Goal: Task Accomplishment & Management: Complete application form

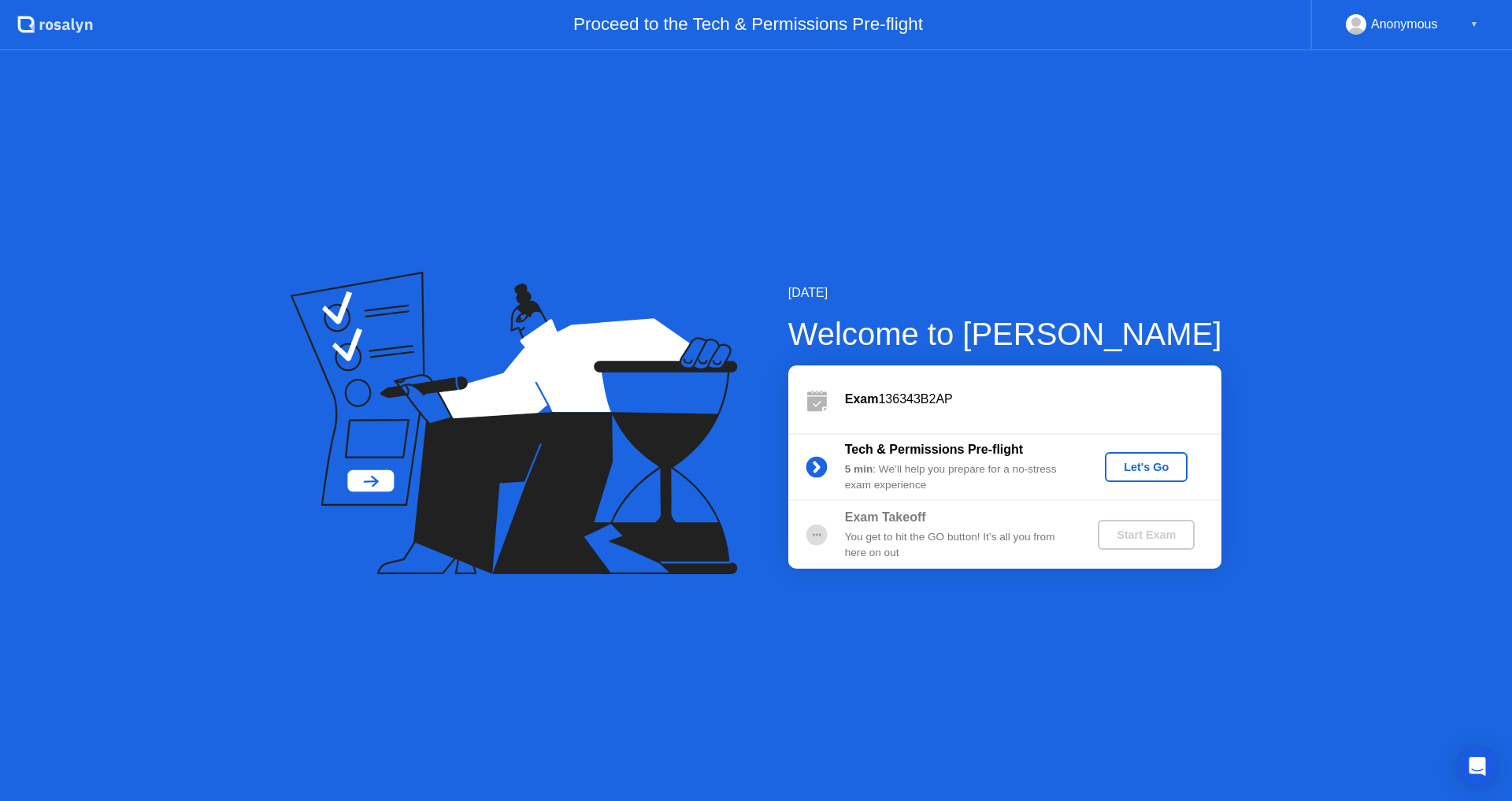
click at [1127, 463] on div "Let's Go" at bounding box center [1145, 467] width 70 height 12
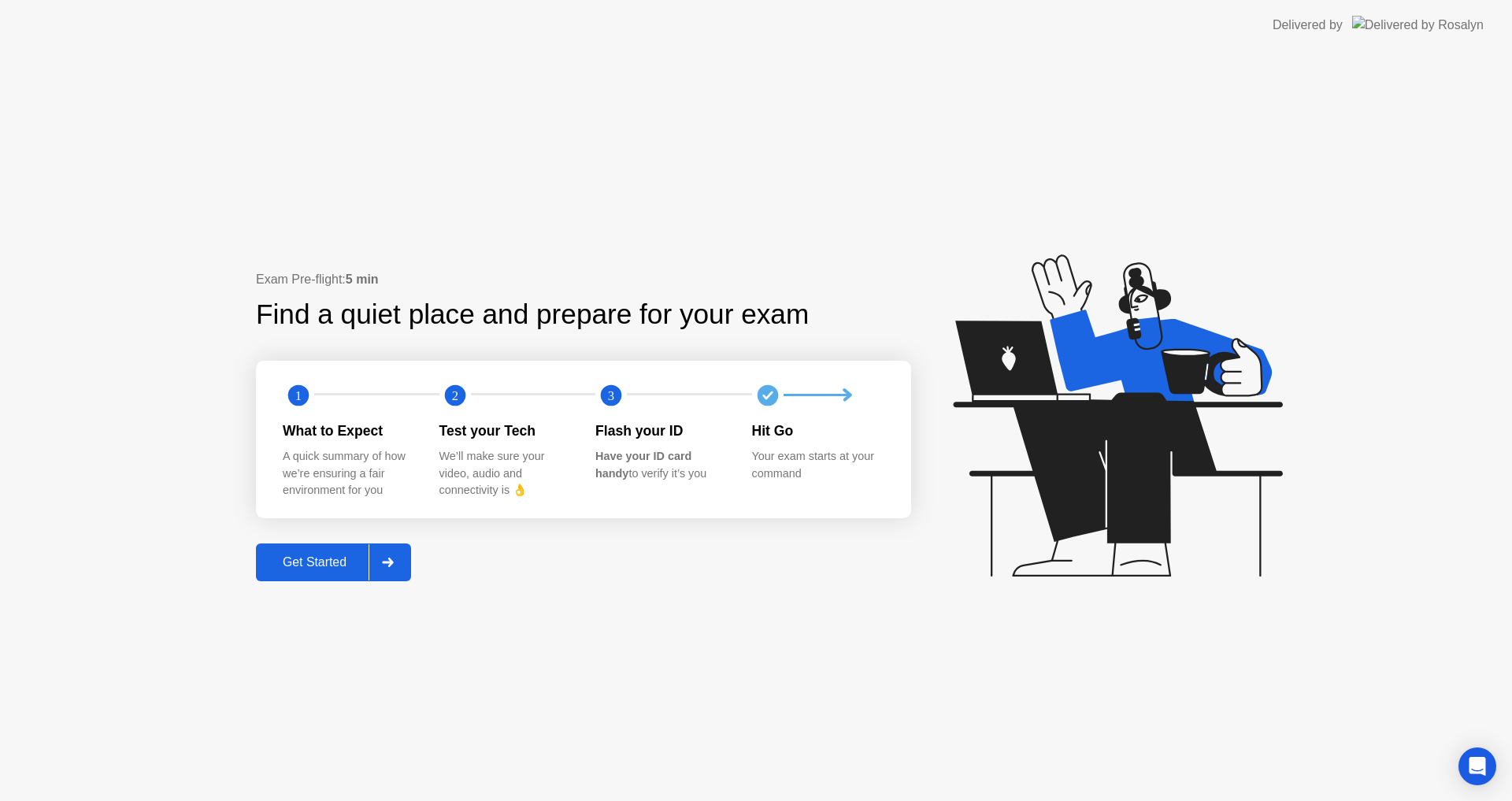
click at [331, 558] on div "Get Started" at bounding box center [314, 562] width 108 height 14
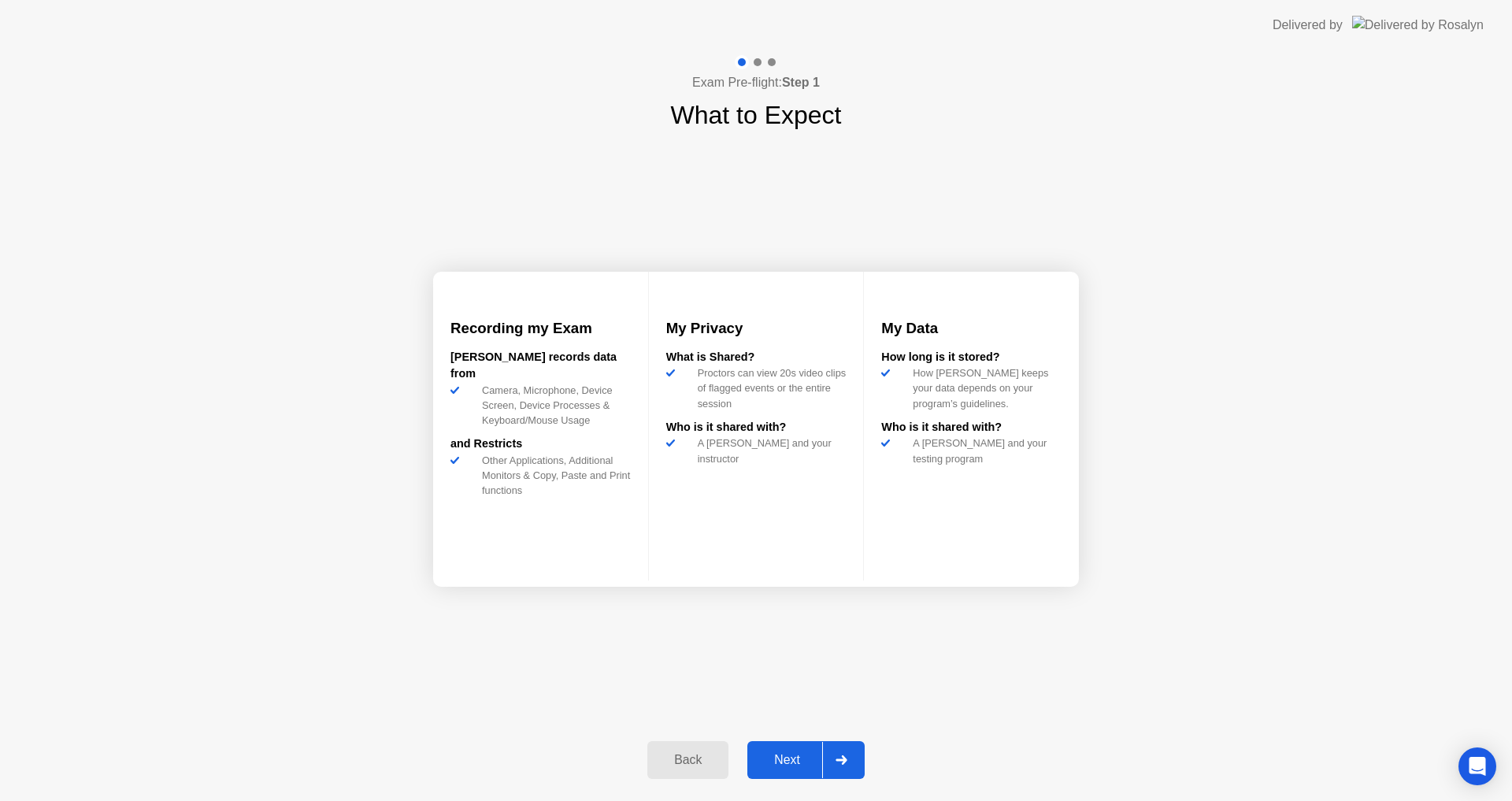
click at [786, 757] on div "Next" at bounding box center [787, 760] width 70 height 14
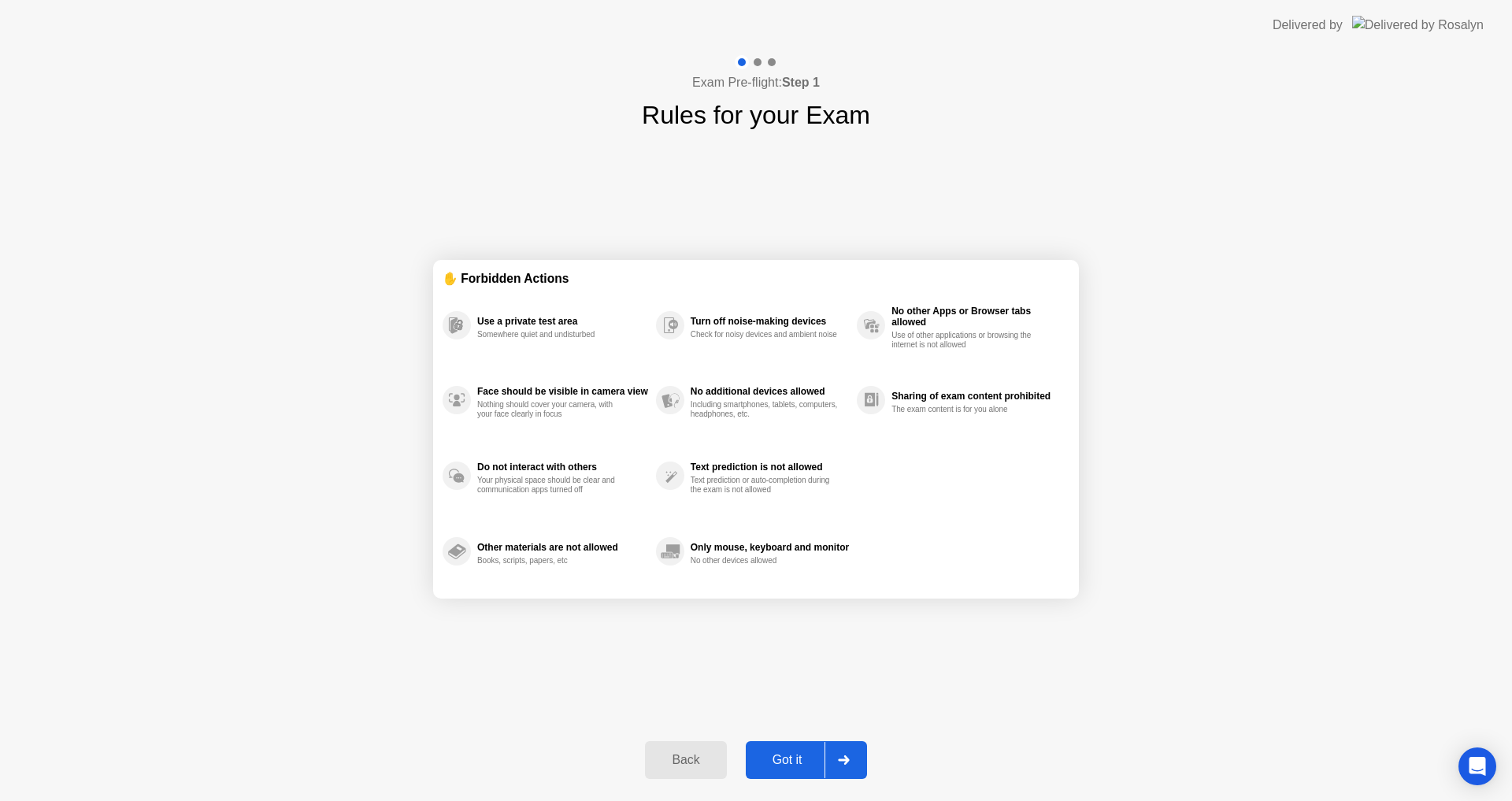
click at [785, 756] on div "Got it" at bounding box center [787, 760] width 74 height 14
select select "**********"
select select "*******"
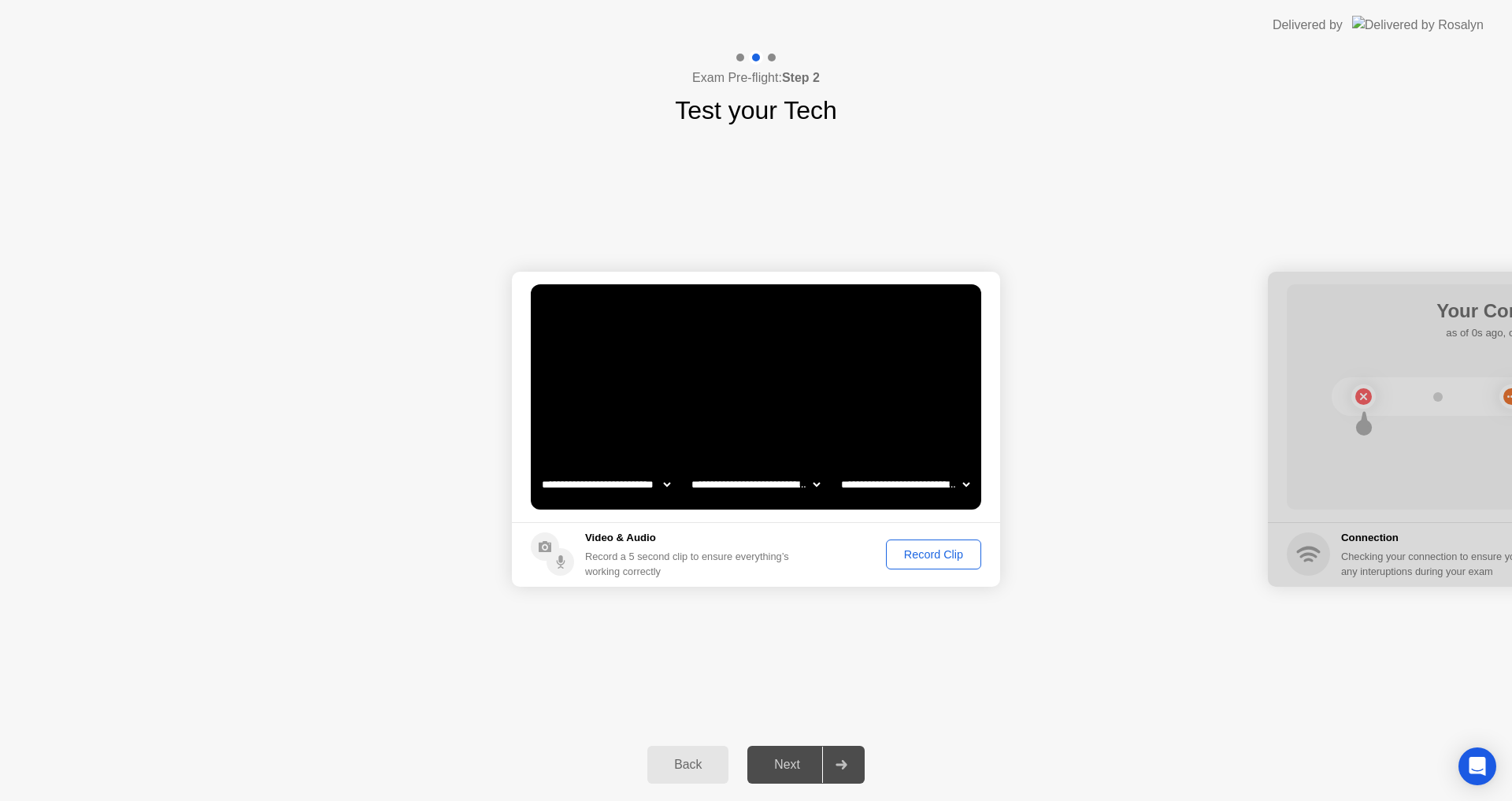
click at [934, 550] on div "Record Clip" at bounding box center [934, 554] width 85 height 12
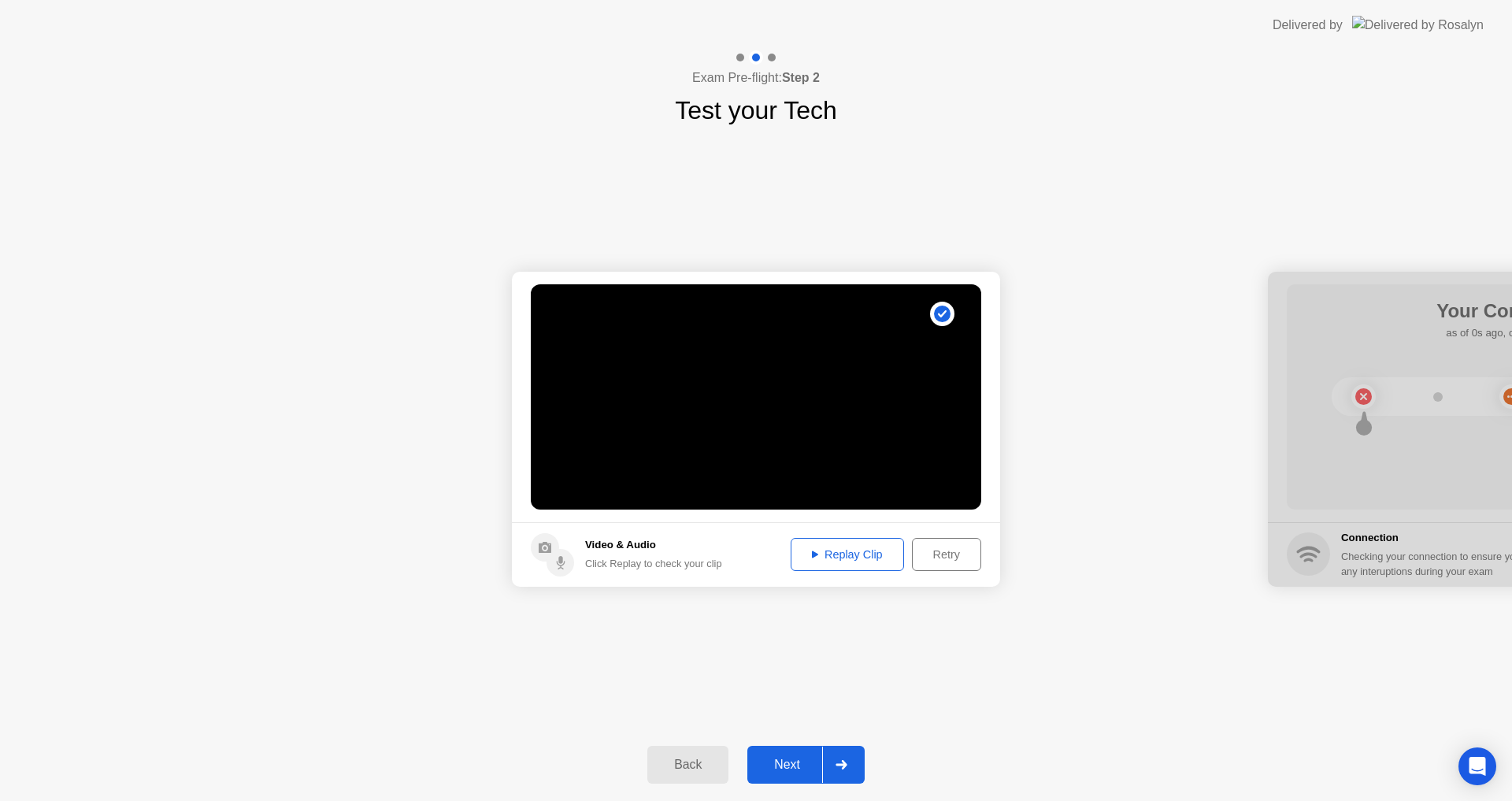
click at [833, 552] on div "Replay Clip" at bounding box center [847, 554] width 102 height 12
click at [807, 552] on div "Replay Clip" at bounding box center [847, 554] width 102 height 12
click at [791, 762] on div "Next" at bounding box center [787, 765] width 70 height 14
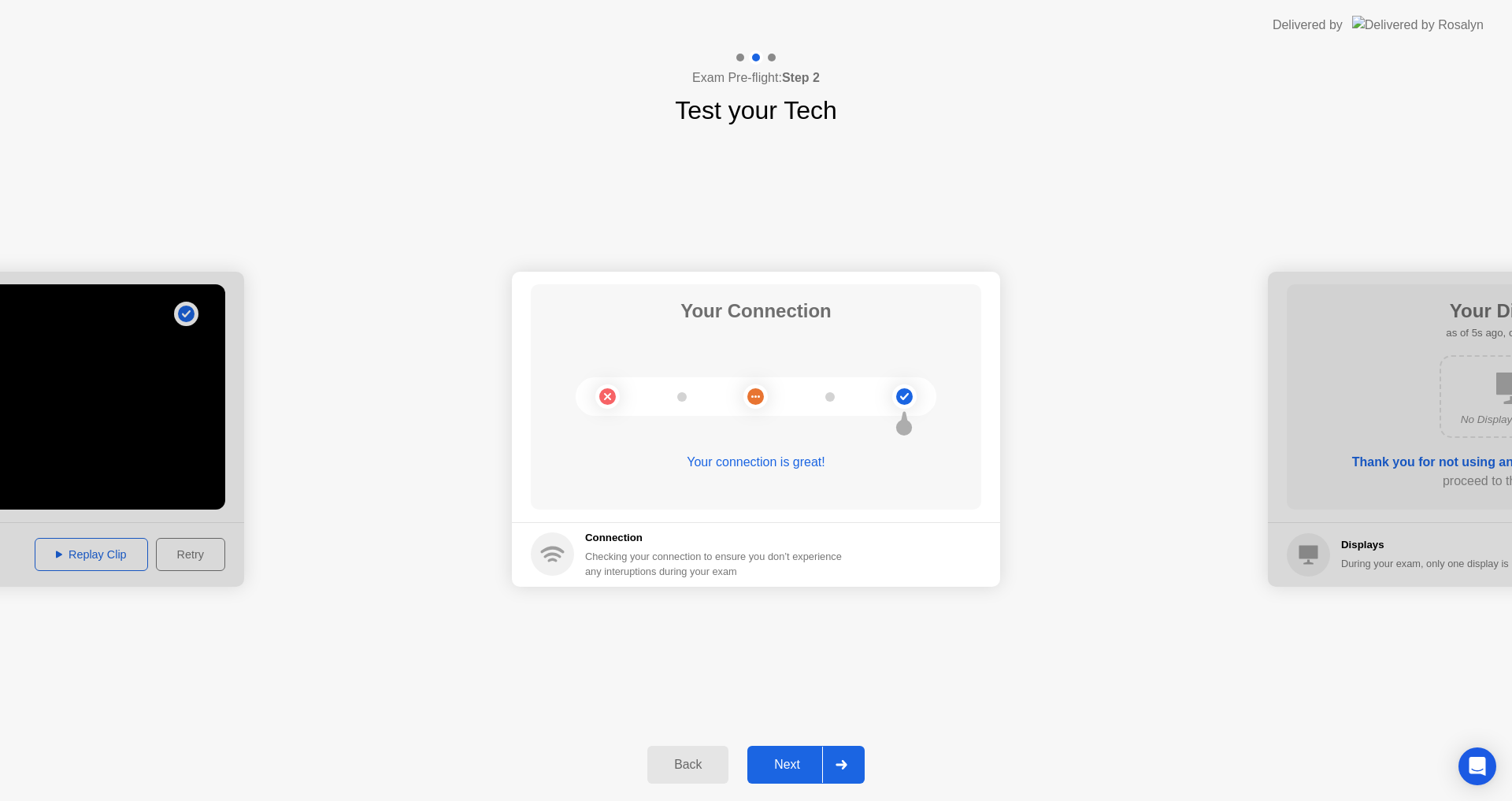
click at [791, 763] on div "Next" at bounding box center [787, 765] width 70 height 14
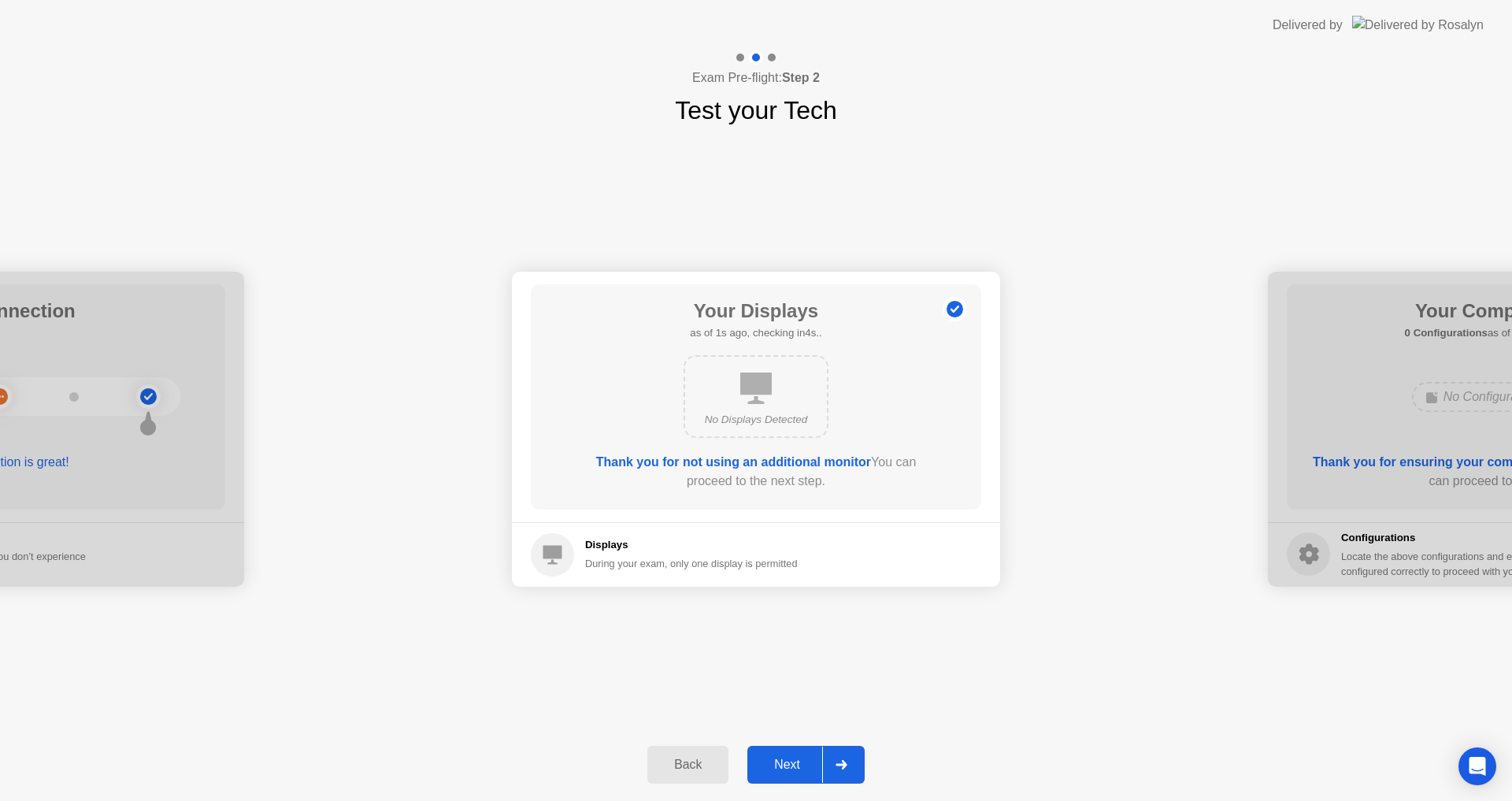
click at [791, 763] on div "Next" at bounding box center [787, 765] width 70 height 14
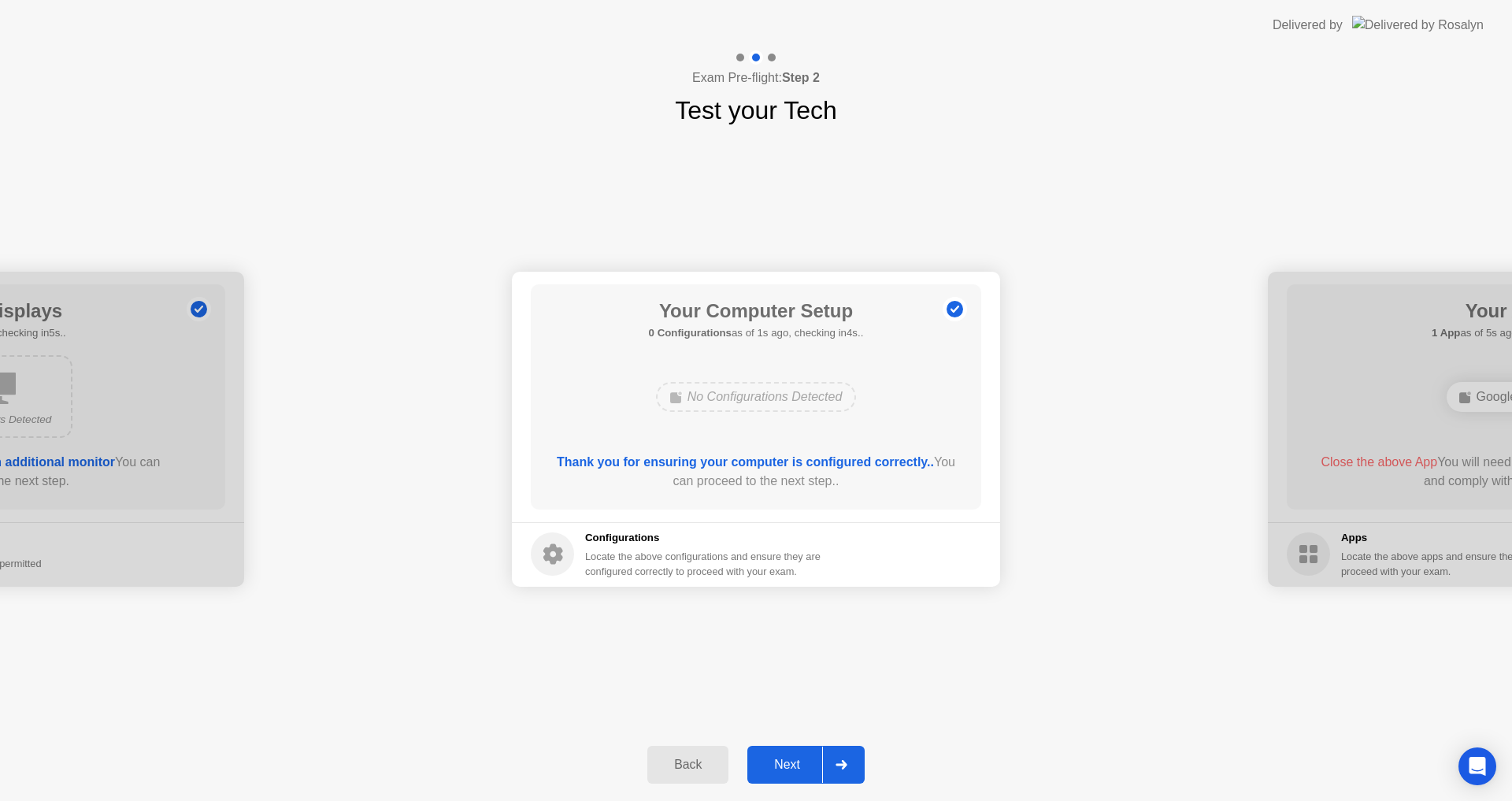
click at [791, 763] on div "Next" at bounding box center [787, 765] width 70 height 14
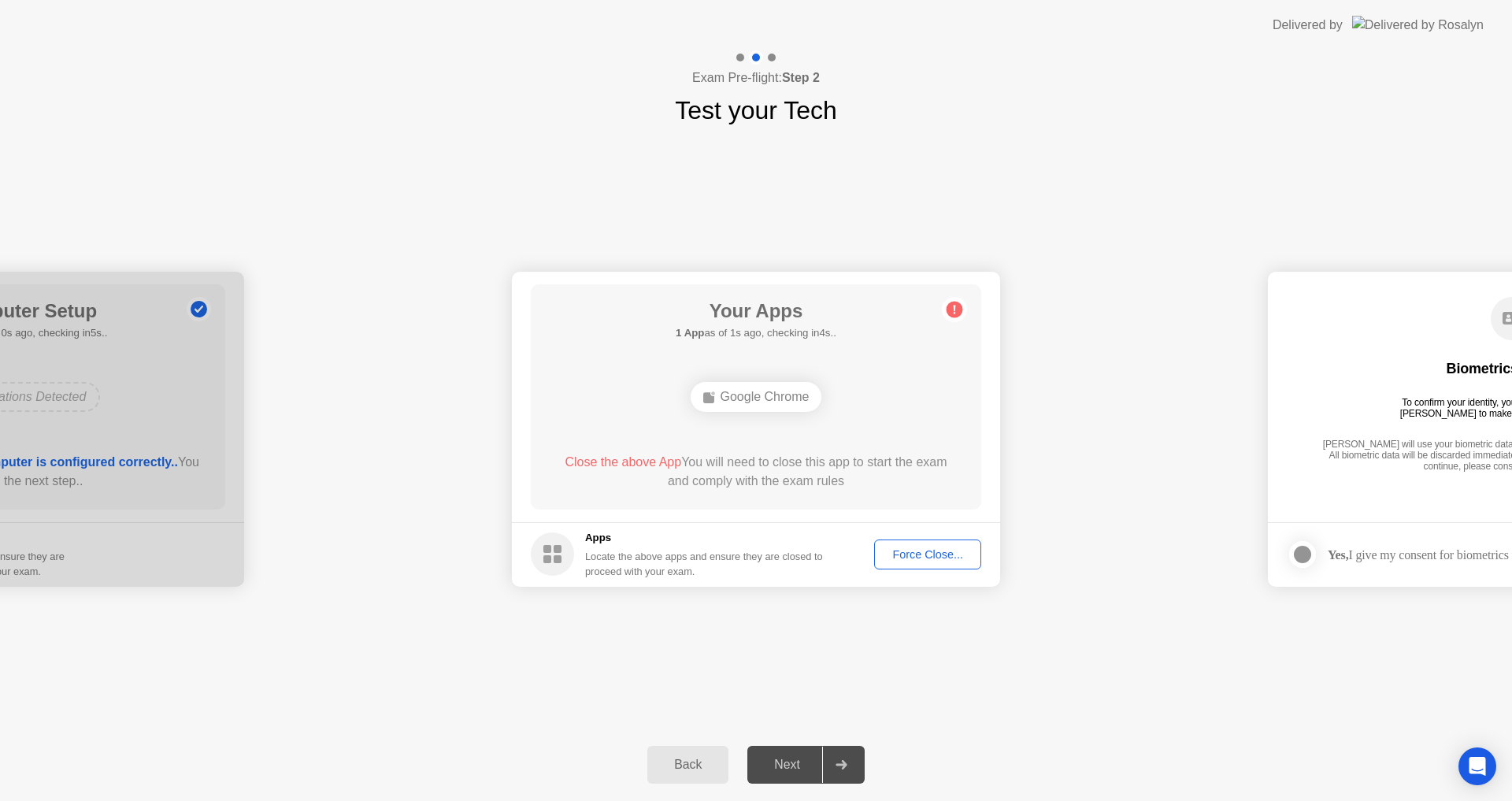
click at [796, 764] on div "Next" at bounding box center [787, 765] width 70 height 14
click at [745, 401] on div "Google Chrome" at bounding box center [756, 397] width 132 height 30
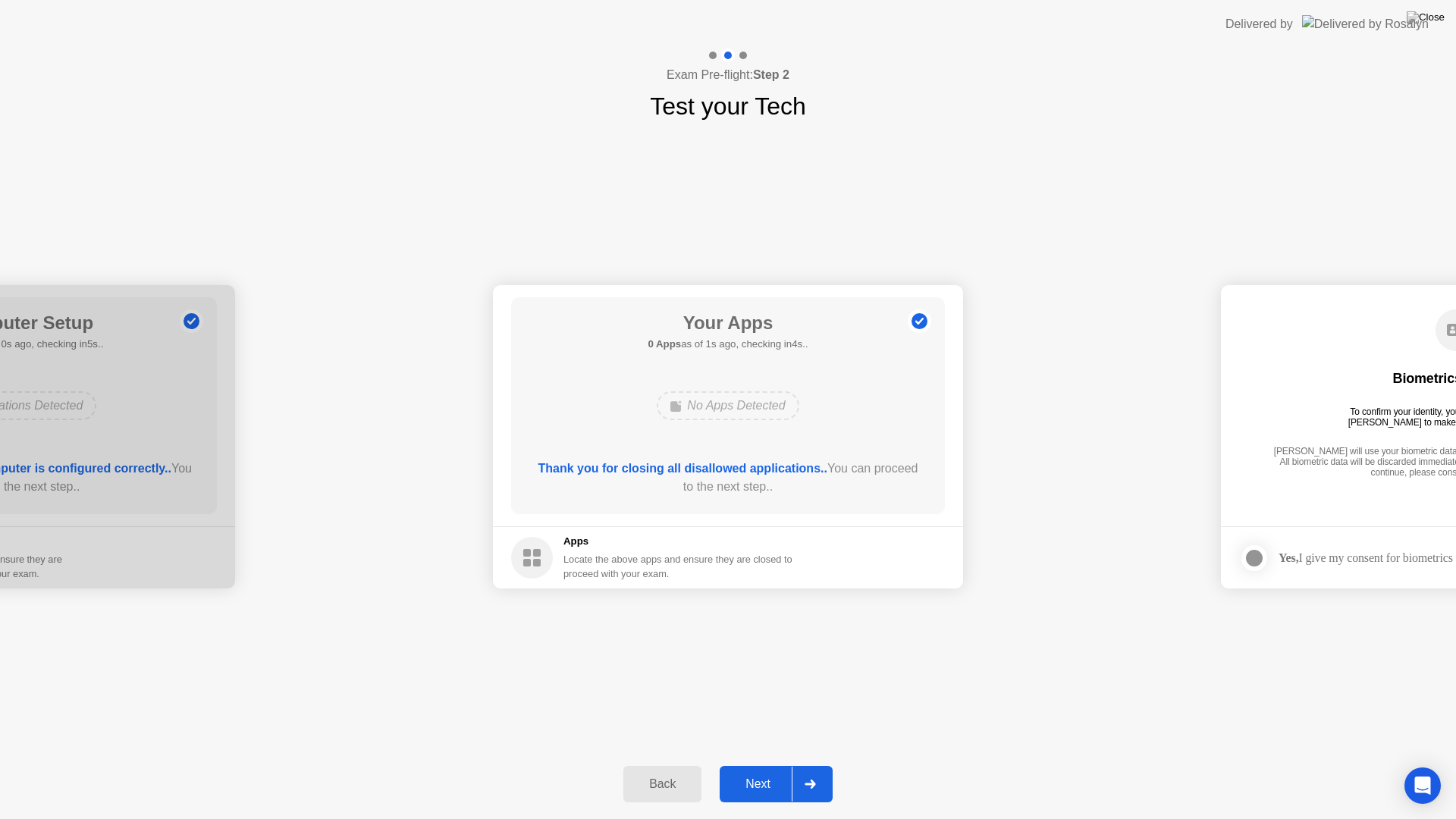
click at [683, 418] on div "No Apps Detected" at bounding box center [727, 406] width 141 height 29
click at [765, 770] on button "Next" at bounding box center [776, 784] width 113 height 36
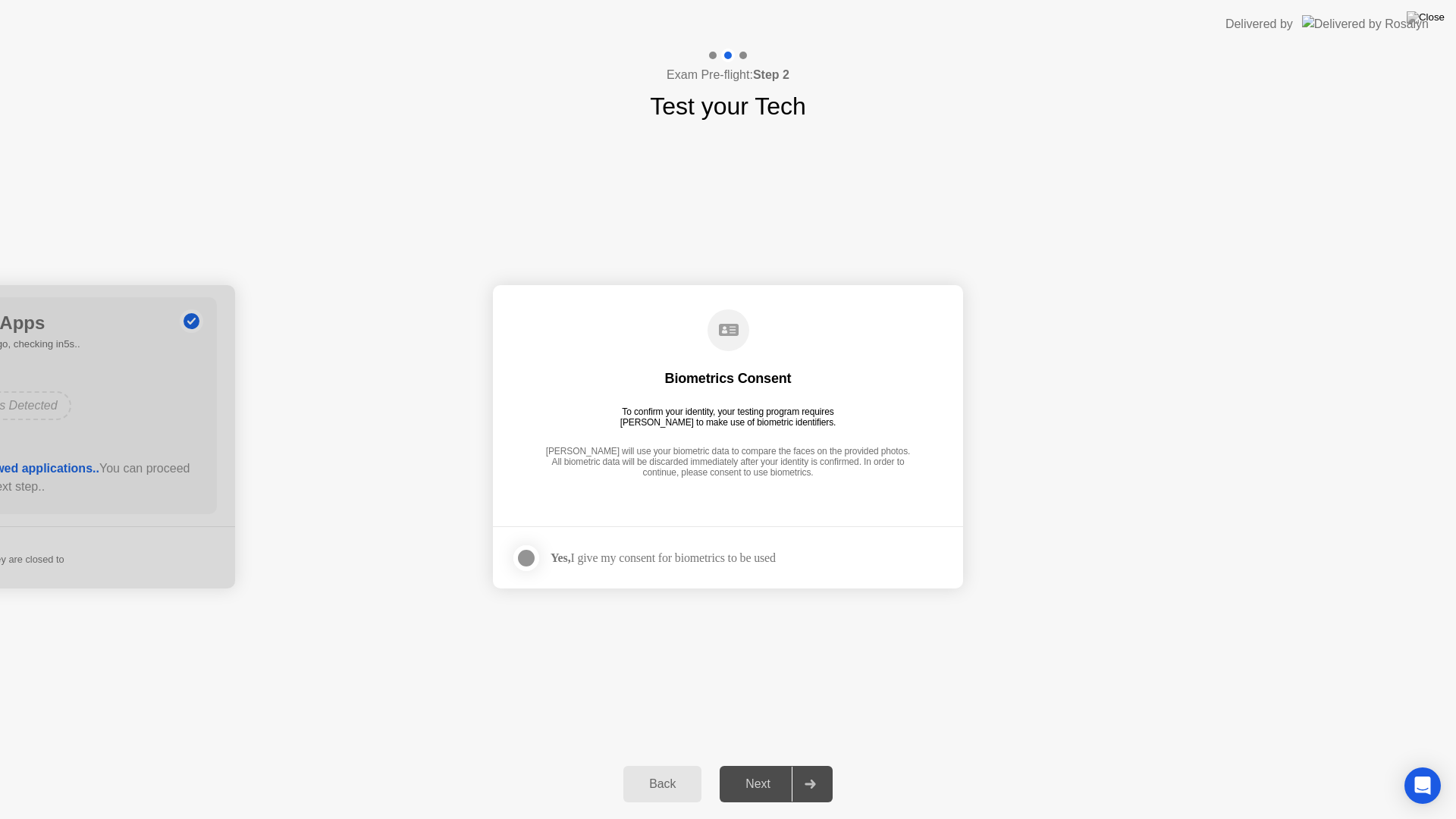
click at [562, 547] on div "Yes, I give my consent for biometrics to be used" at bounding box center [643, 558] width 265 height 30
click at [535, 561] on div at bounding box center [525, 558] width 18 height 18
click at [779, 770] on button "Next" at bounding box center [776, 784] width 113 height 36
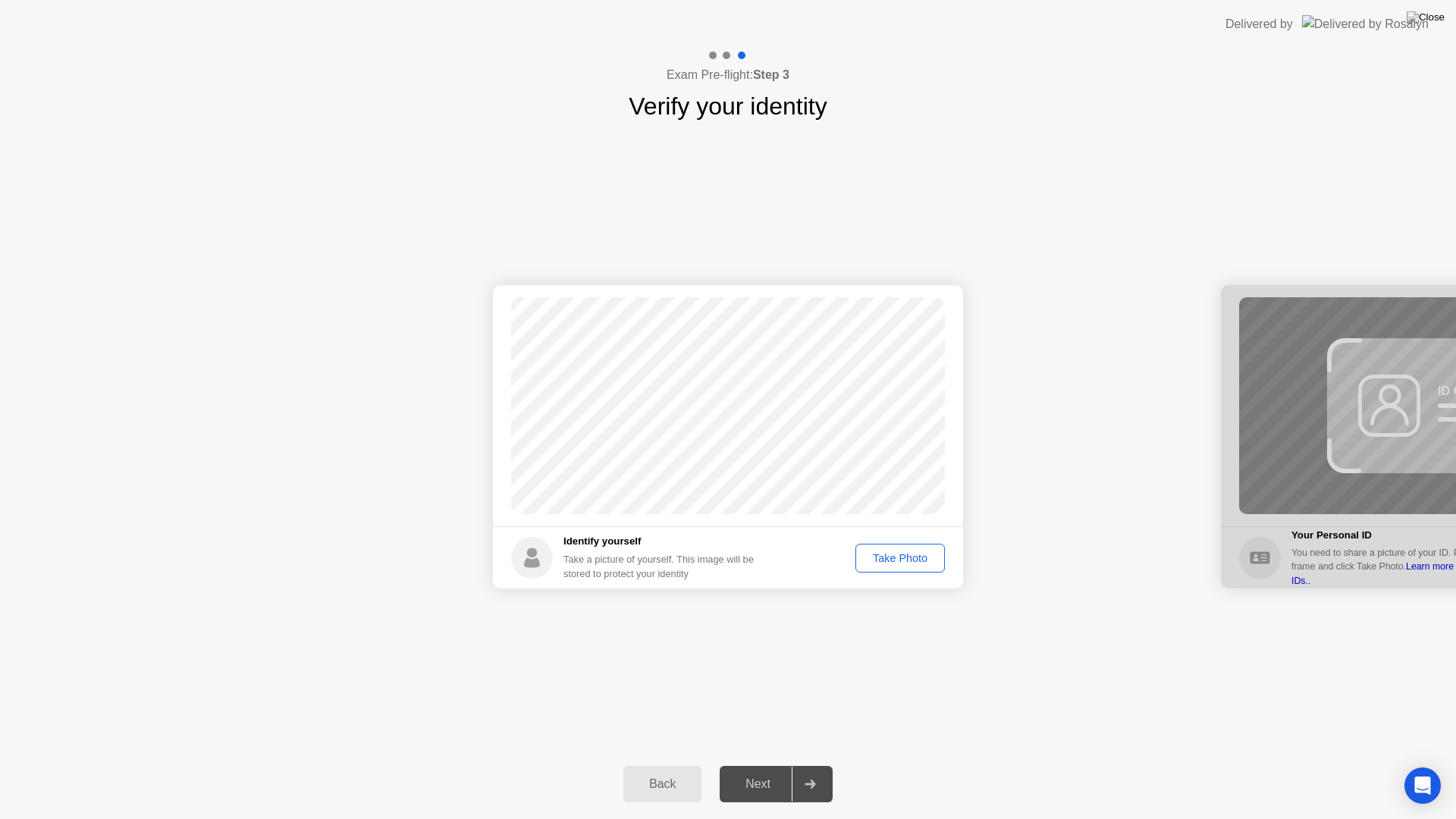
click at [872, 556] on div "Take Photo" at bounding box center [900, 558] width 79 height 12
click at [779, 770] on div "Next" at bounding box center [758, 784] width 68 height 14
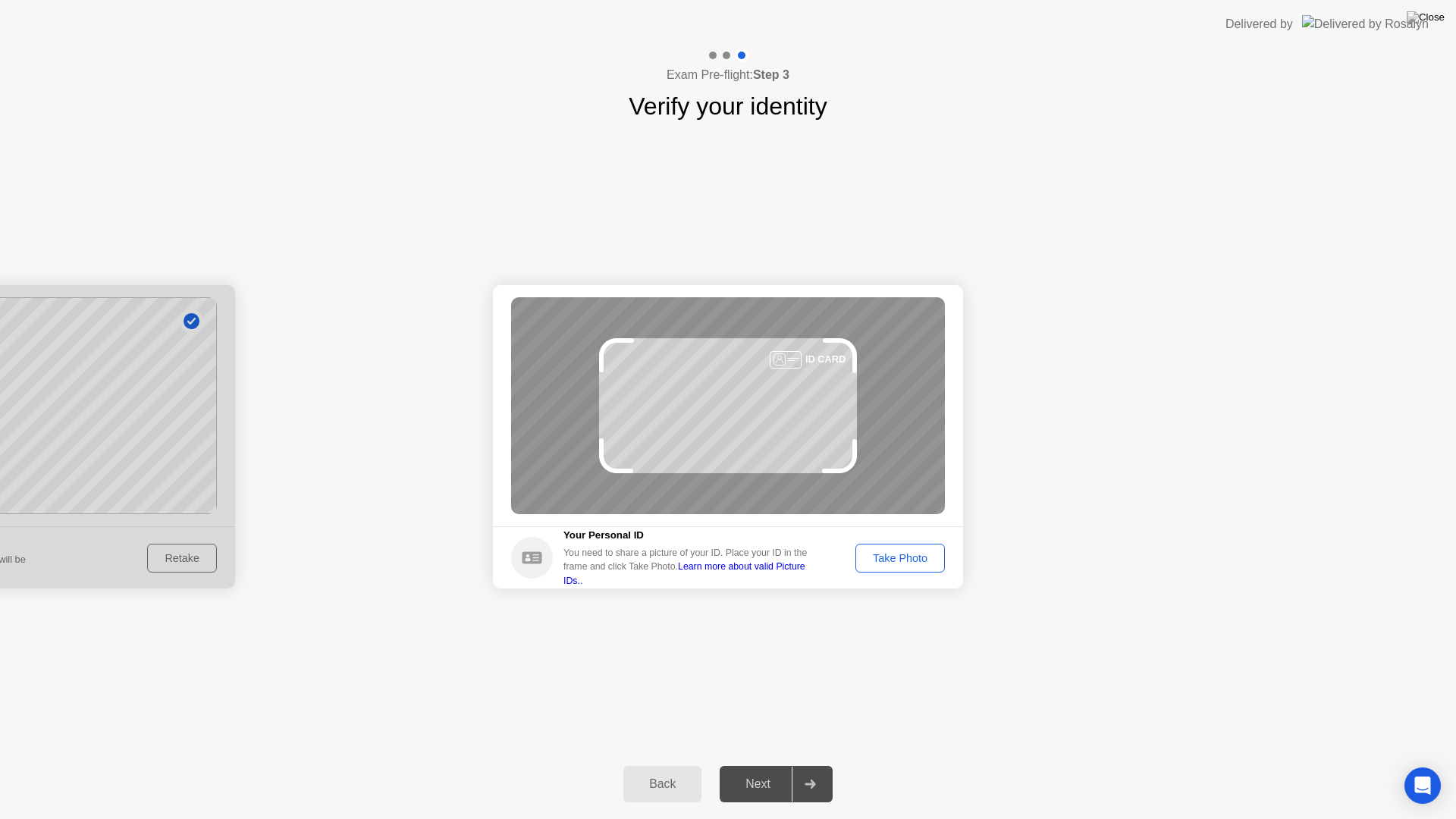
click at [920, 545] on button "Take Photo" at bounding box center [900, 558] width 89 height 29
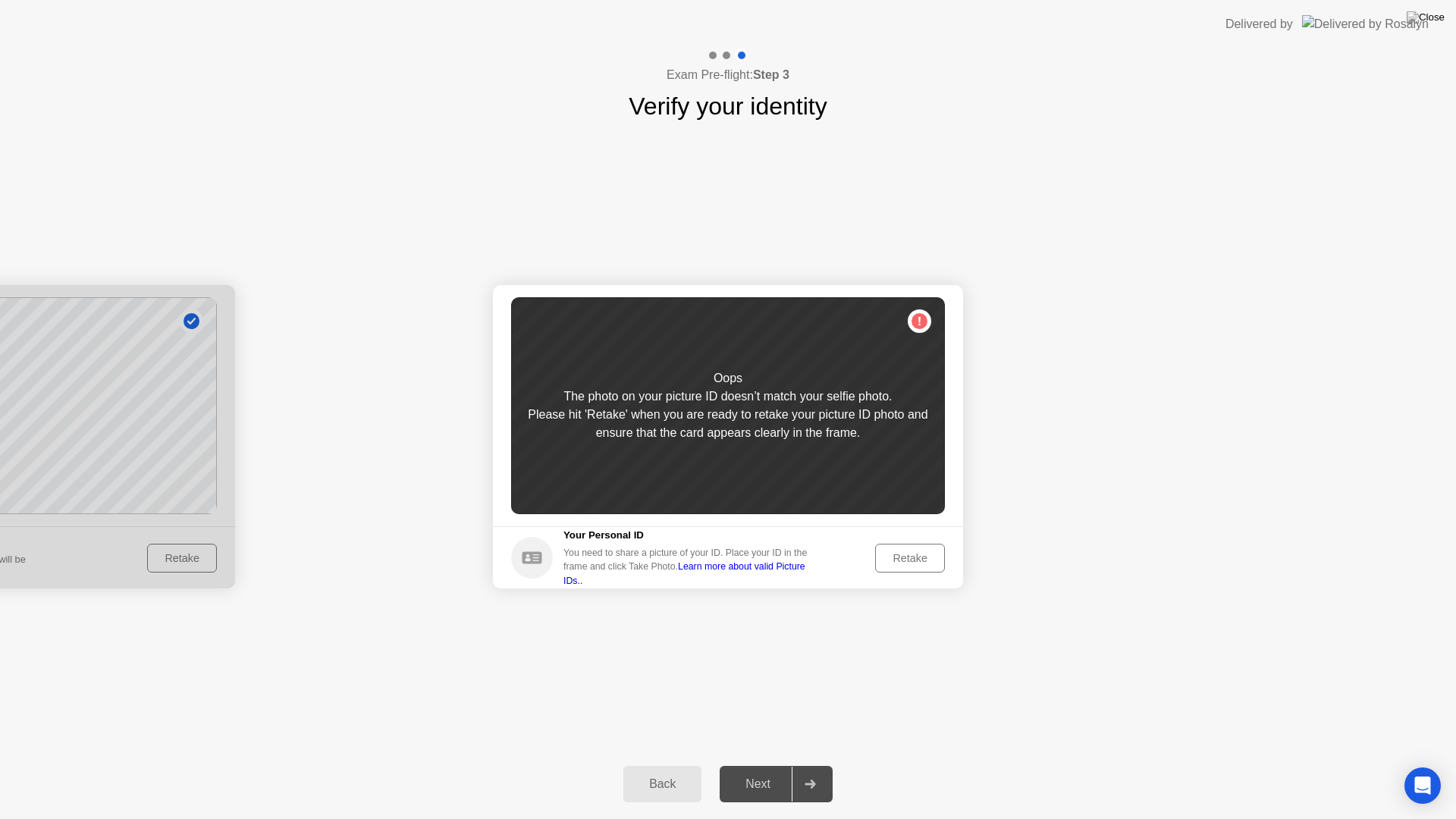
click at [917, 556] on div "Retake" at bounding box center [909, 558] width 59 height 12
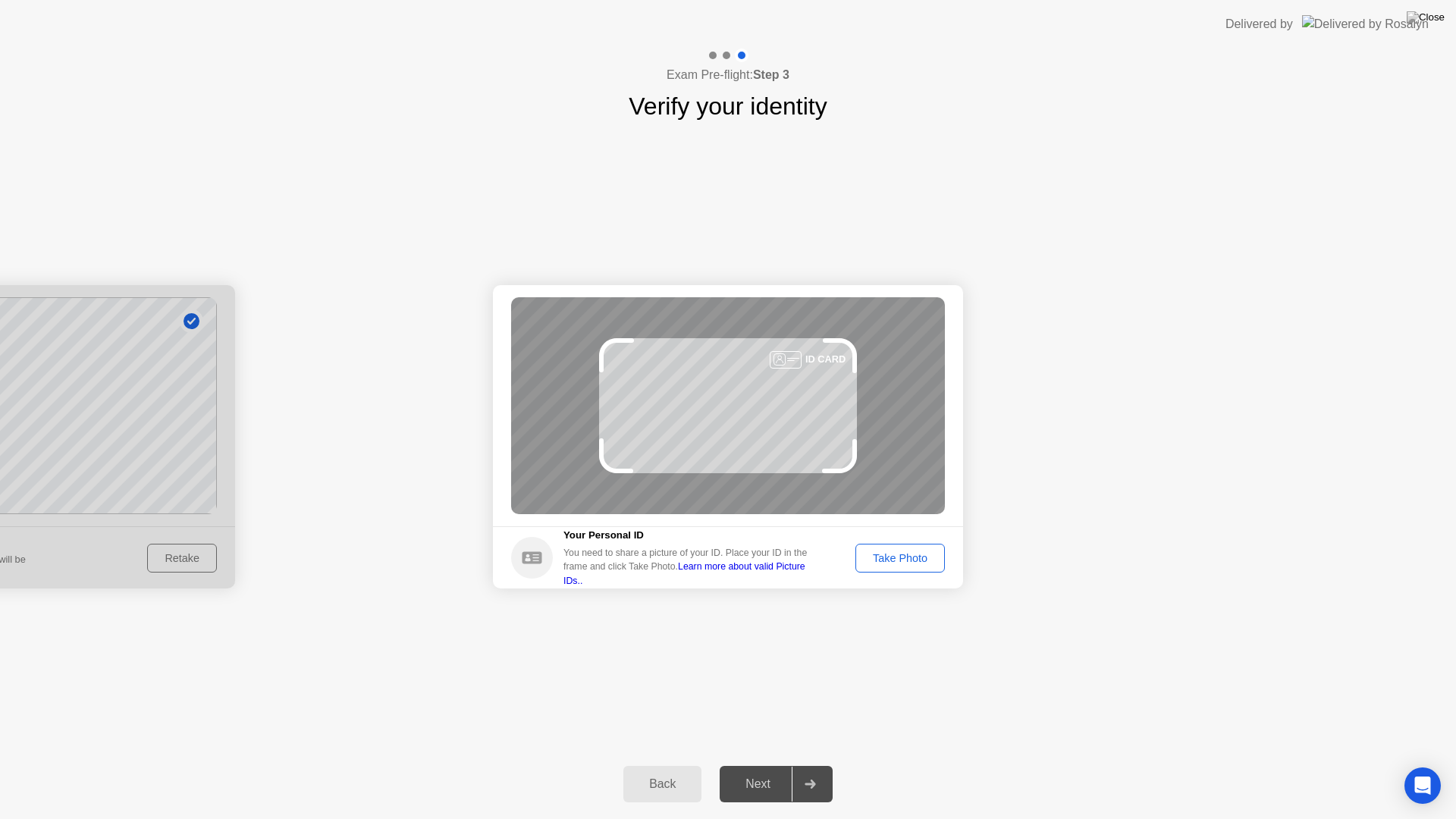
click at [917, 556] on div "Take Photo" at bounding box center [900, 558] width 79 height 12
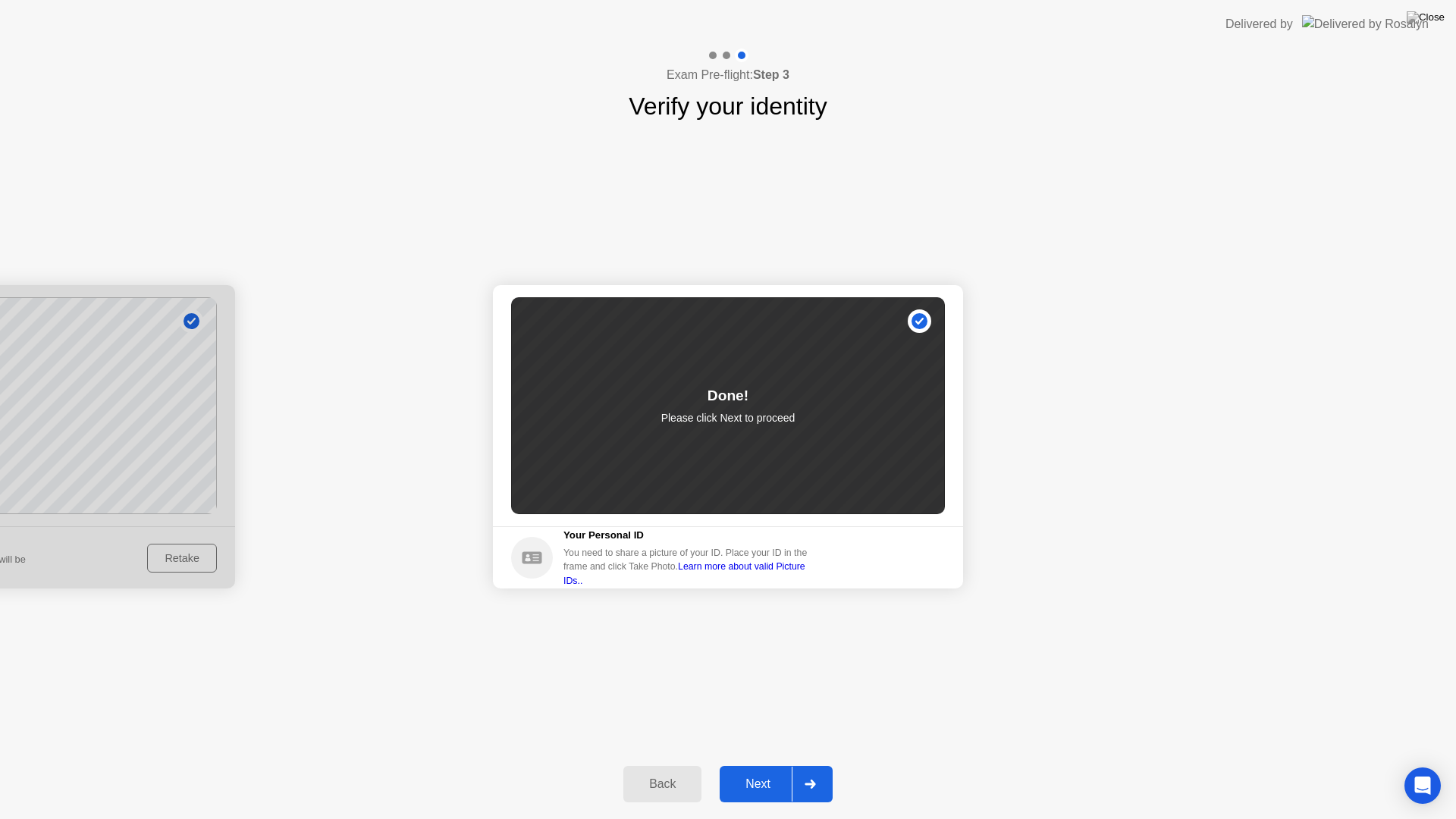
click at [770, 770] on div "Next" at bounding box center [758, 784] width 68 height 14
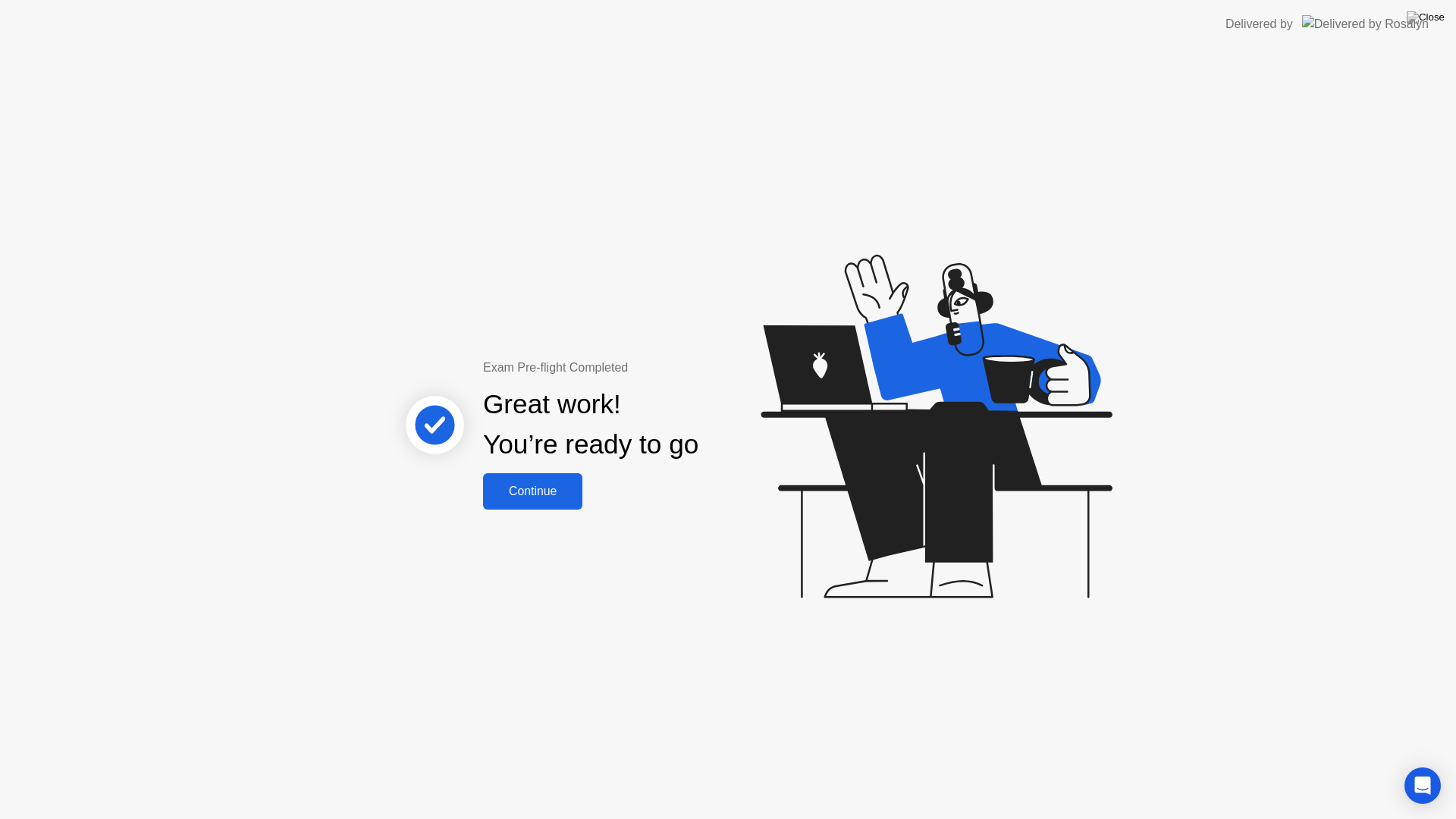
click at [536, 494] on div "Continue" at bounding box center [532, 491] width 90 height 14
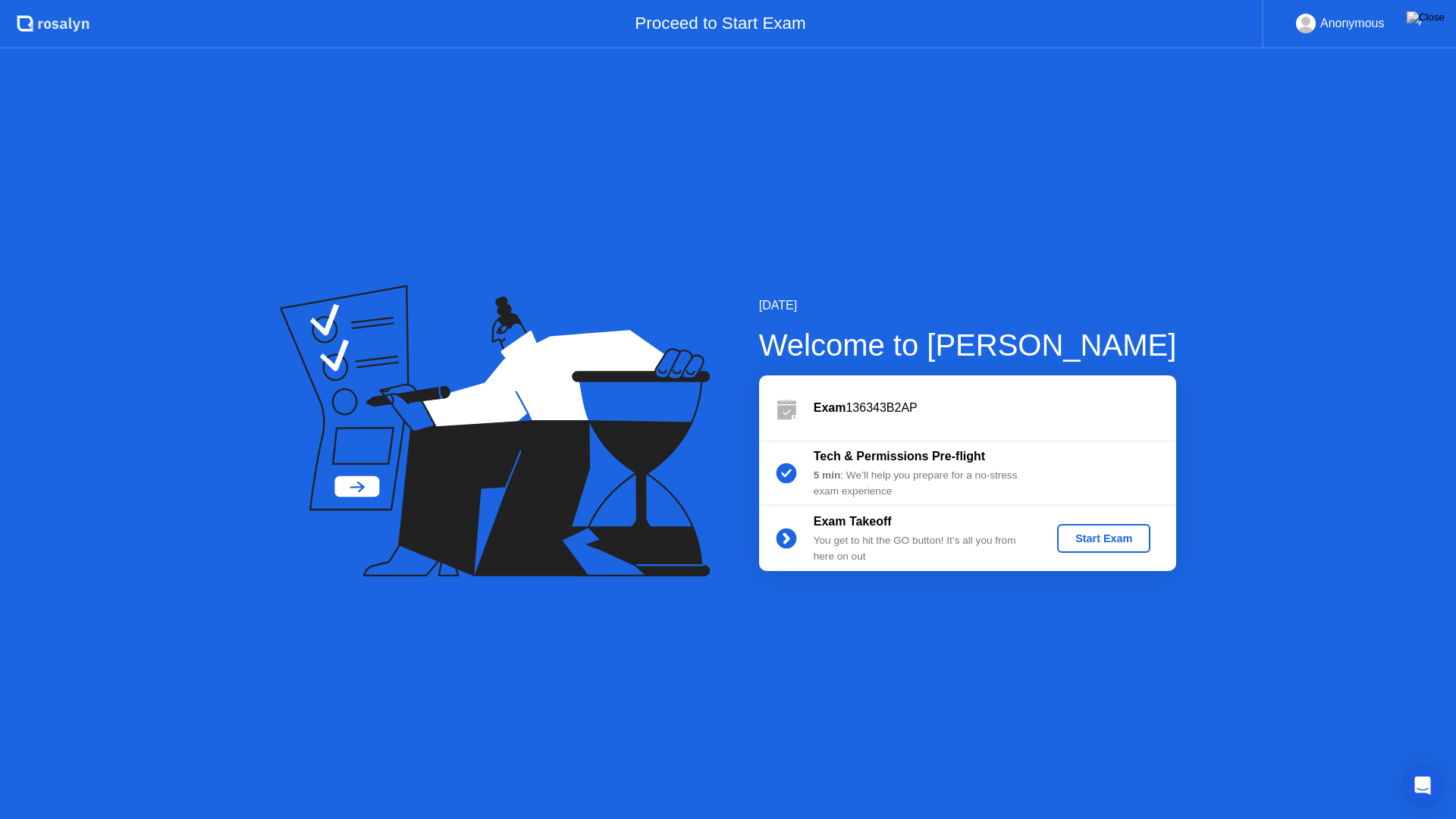
click at [1092, 537] on div "Start Exam" at bounding box center [1103, 538] width 81 height 12
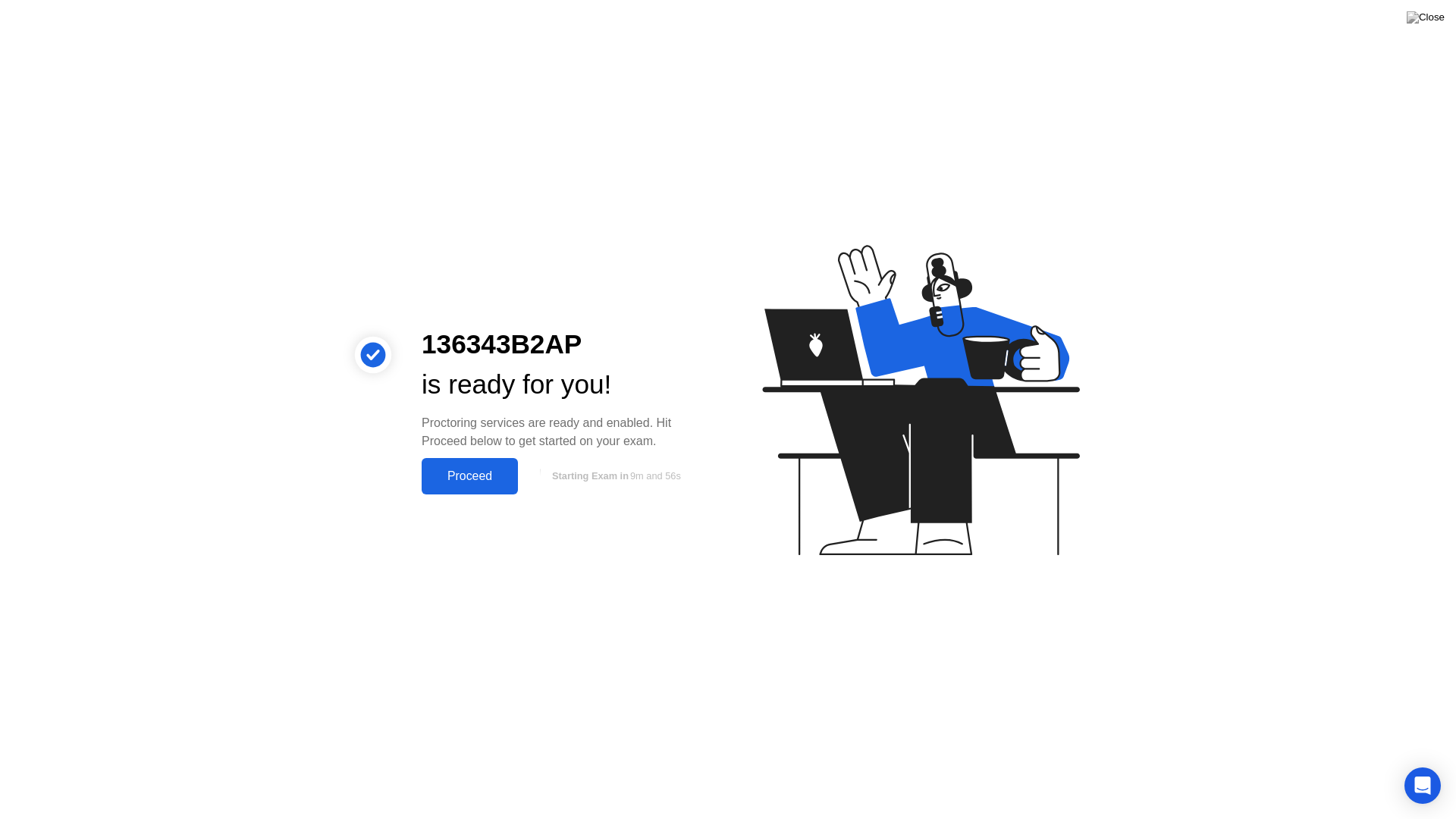
click at [481, 471] on div "Proceed" at bounding box center [470, 476] width 87 height 14
